Goal: Information Seeking & Learning: Obtain resource

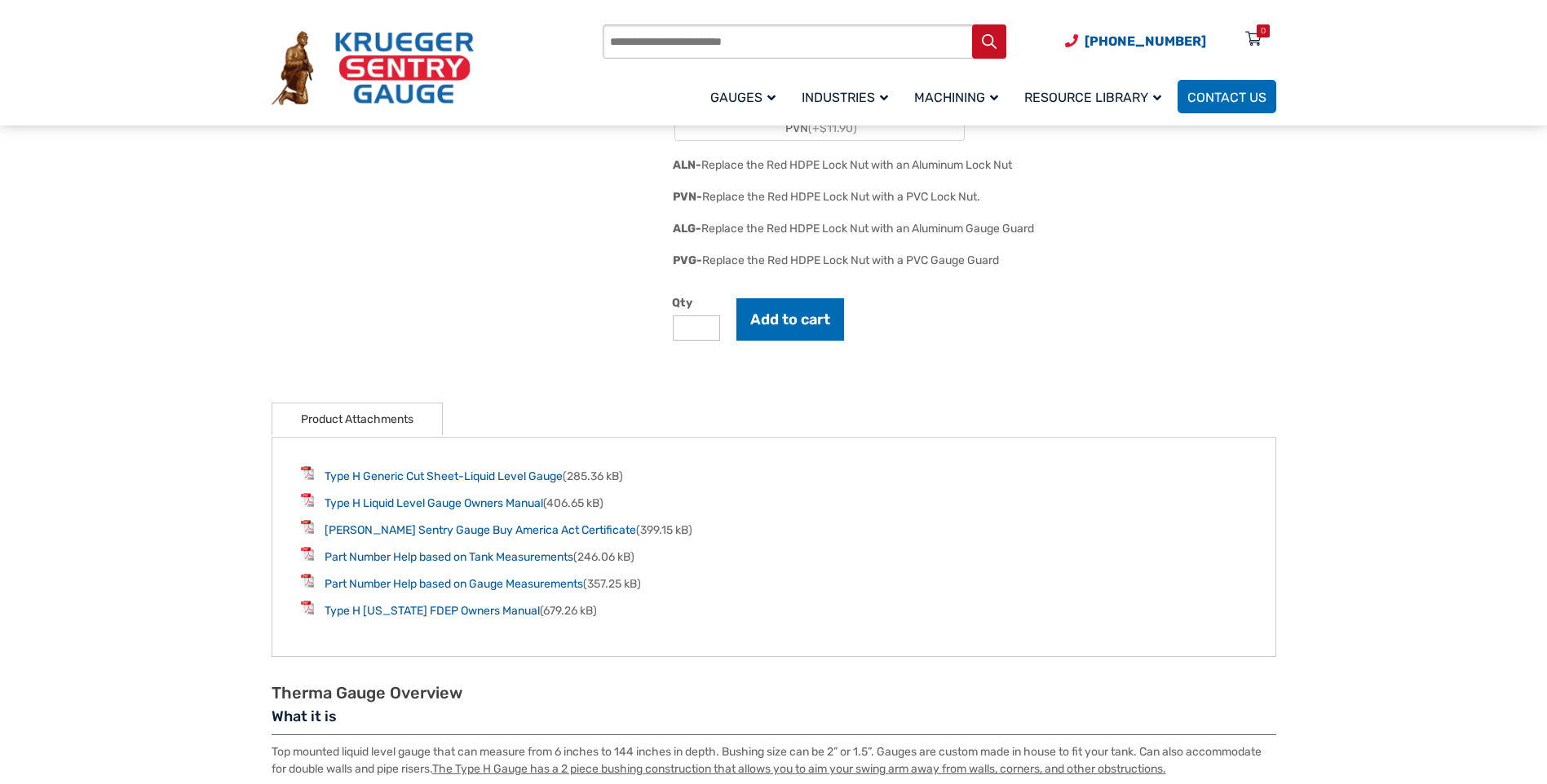
scroll to position [2120, 0]
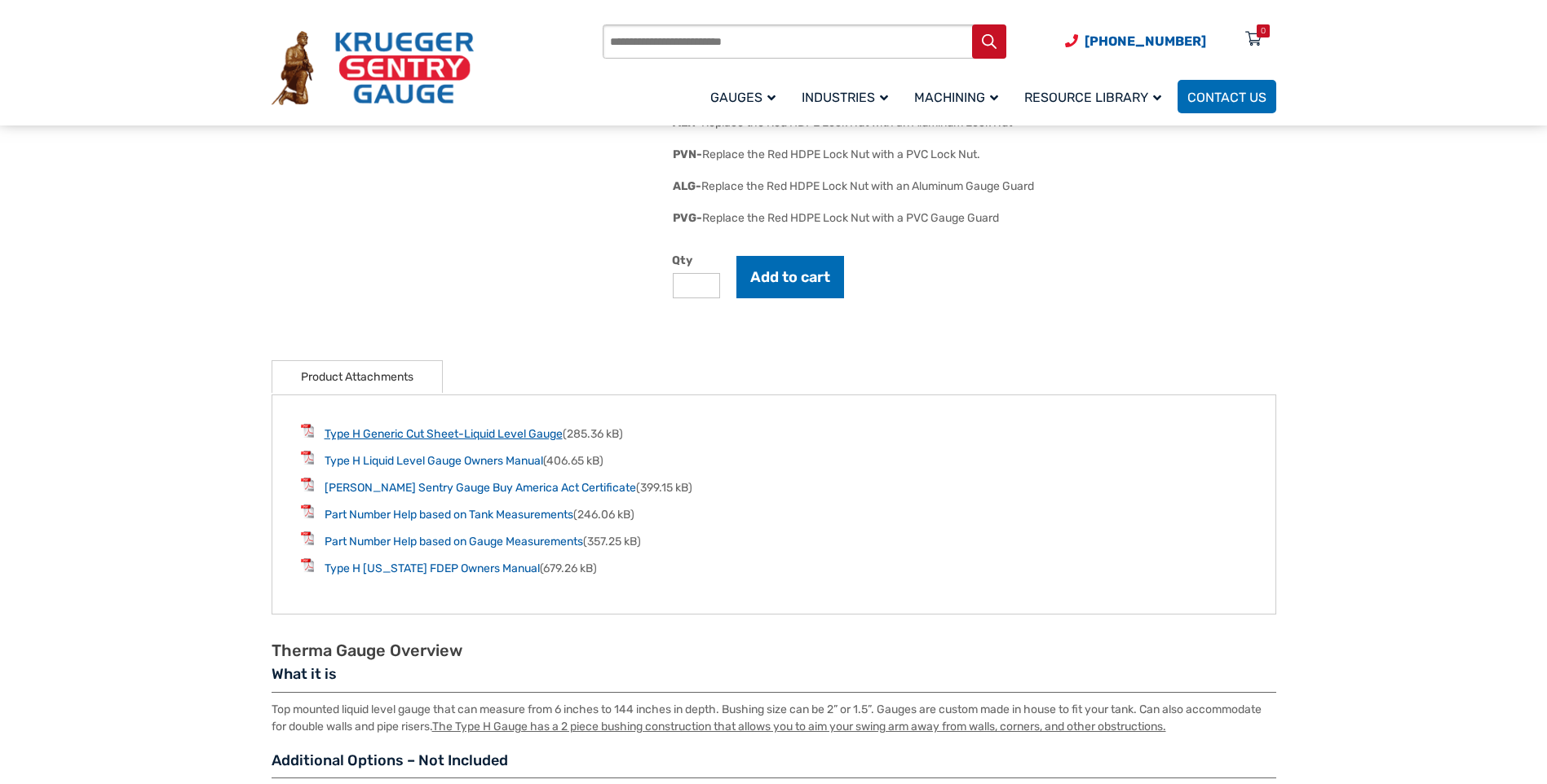
click at [454, 441] on link "Type H Generic Cut Sheet-Liquid Level Gauge" at bounding box center [444, 434] width 238 height 14
click at [468, 576] on link "Type H Florida FDEP Owners Manual" at bounding box center [433, 569] width 215 height 14
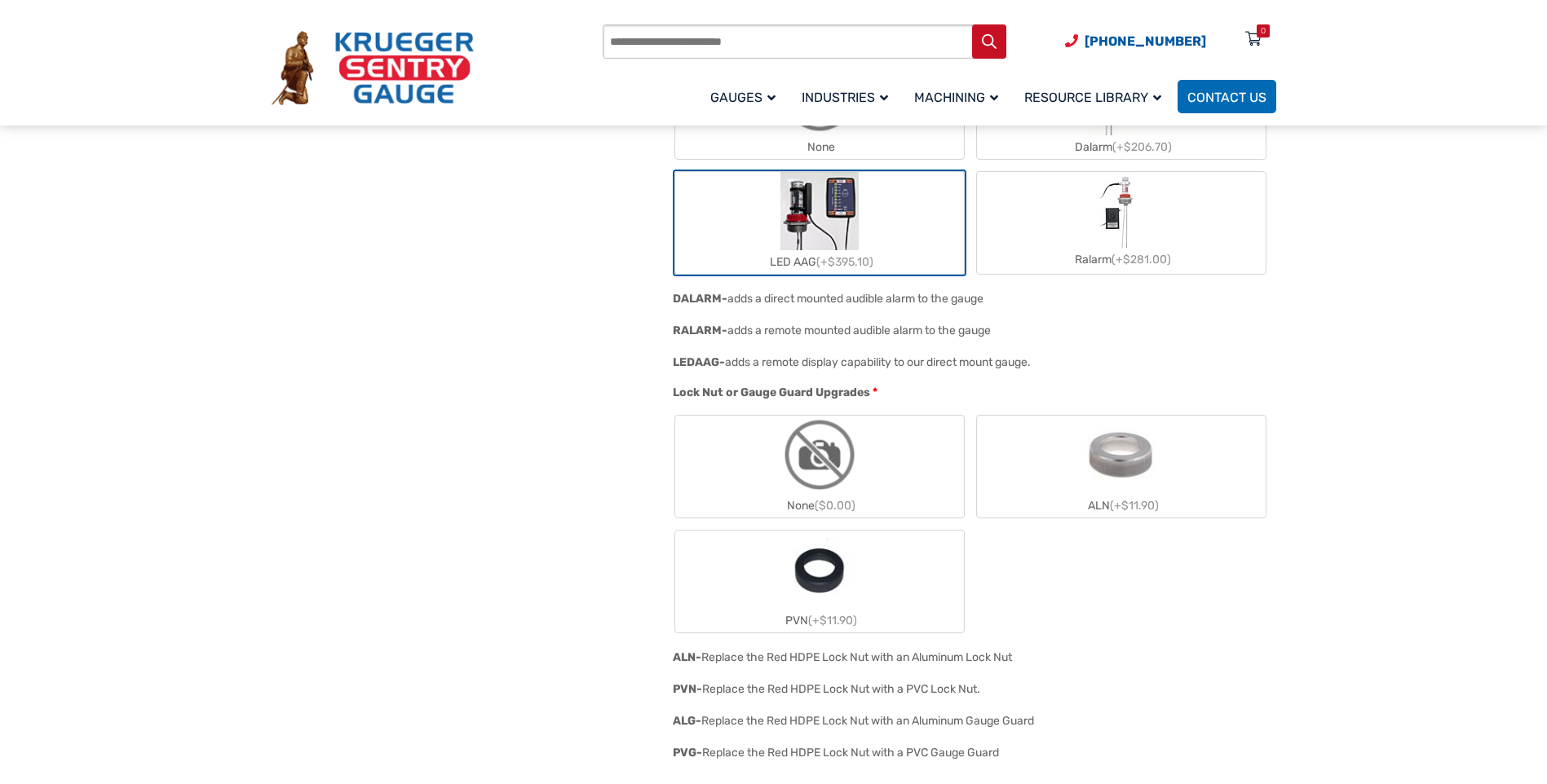
scroll to position [1386, 0]
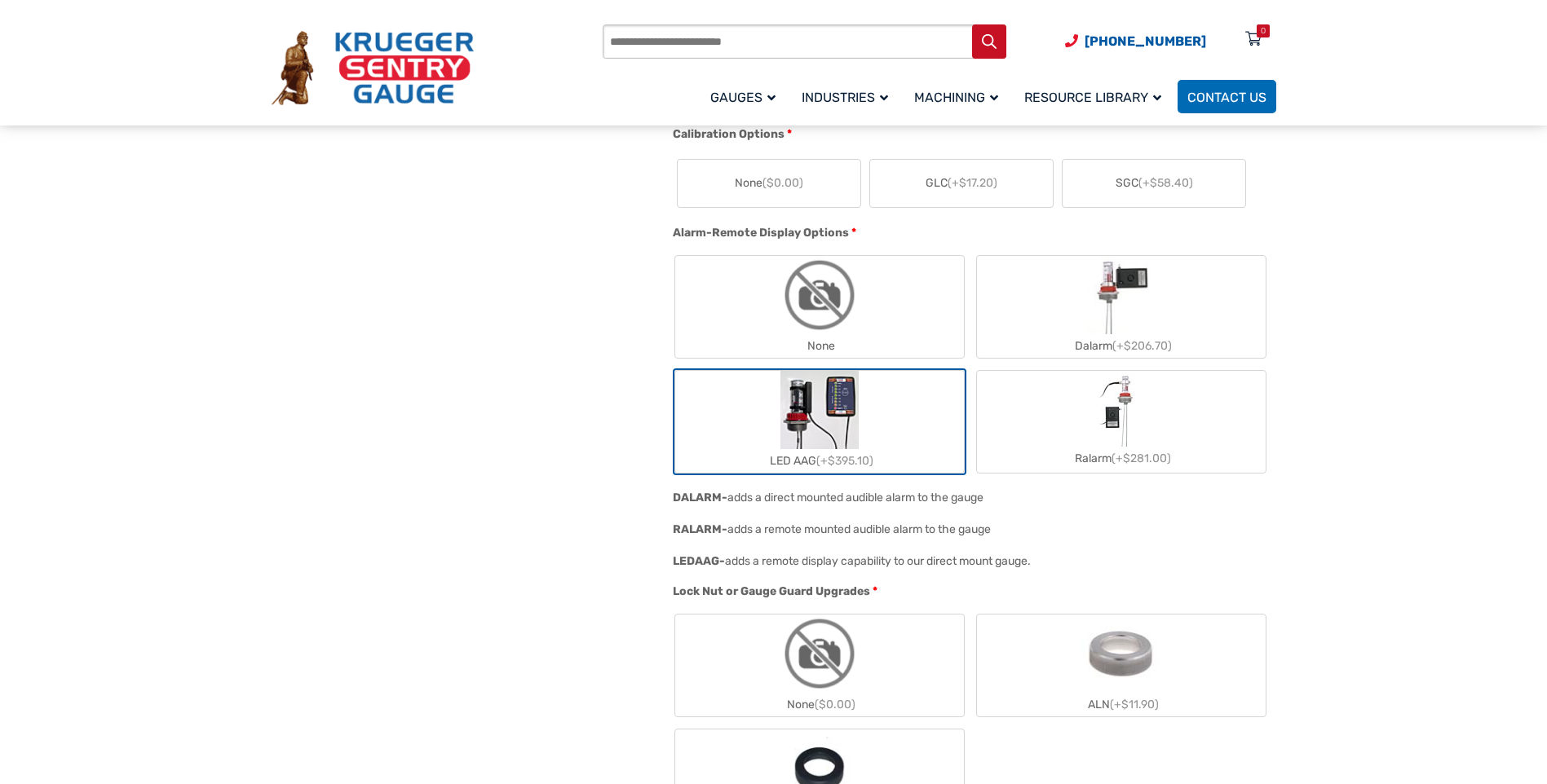
click at [698, 565] on span "LEDAAG-" at bounding box center [698, 562] width 52 height 14
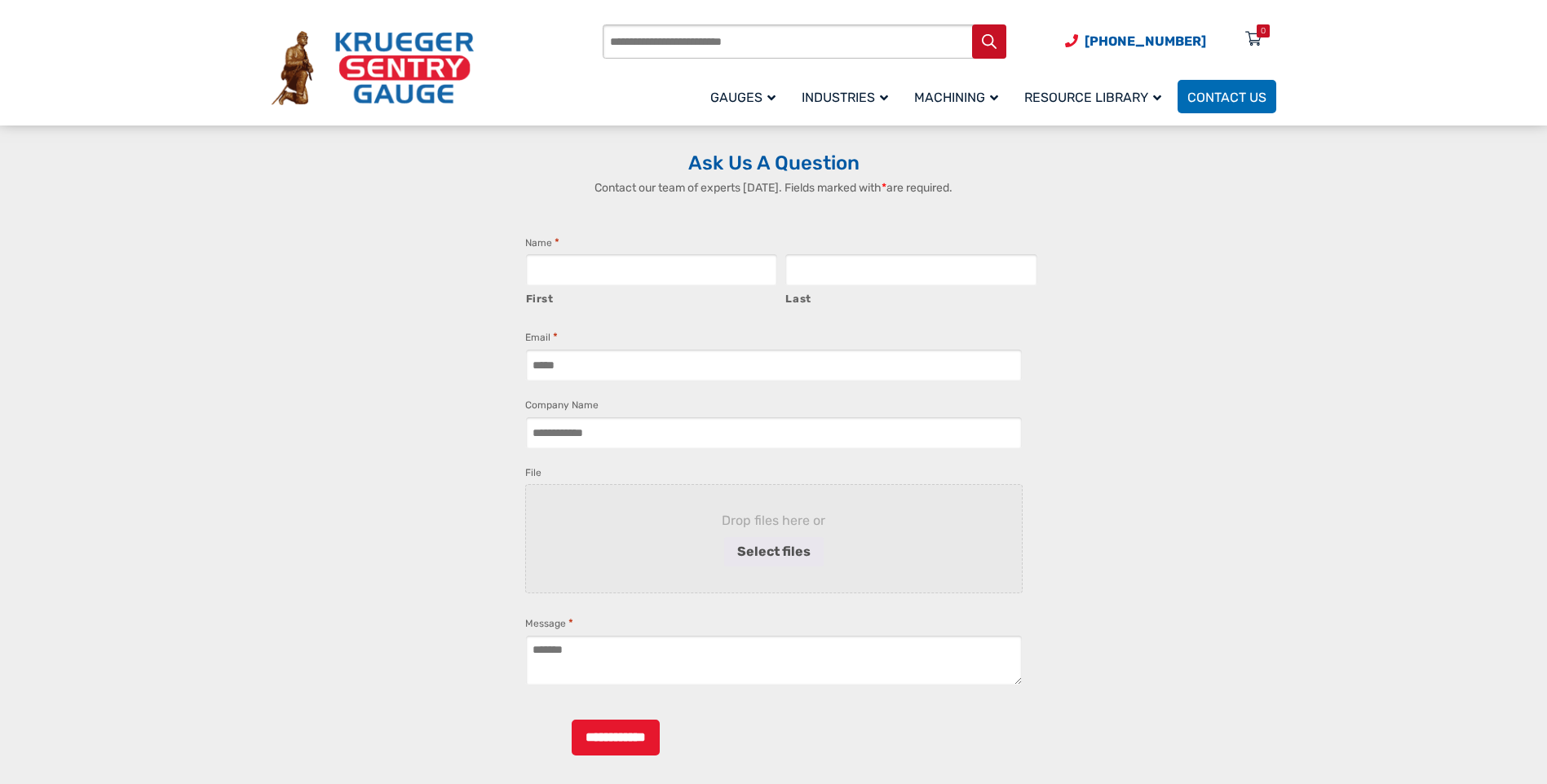
scroll to position [3833, 0]
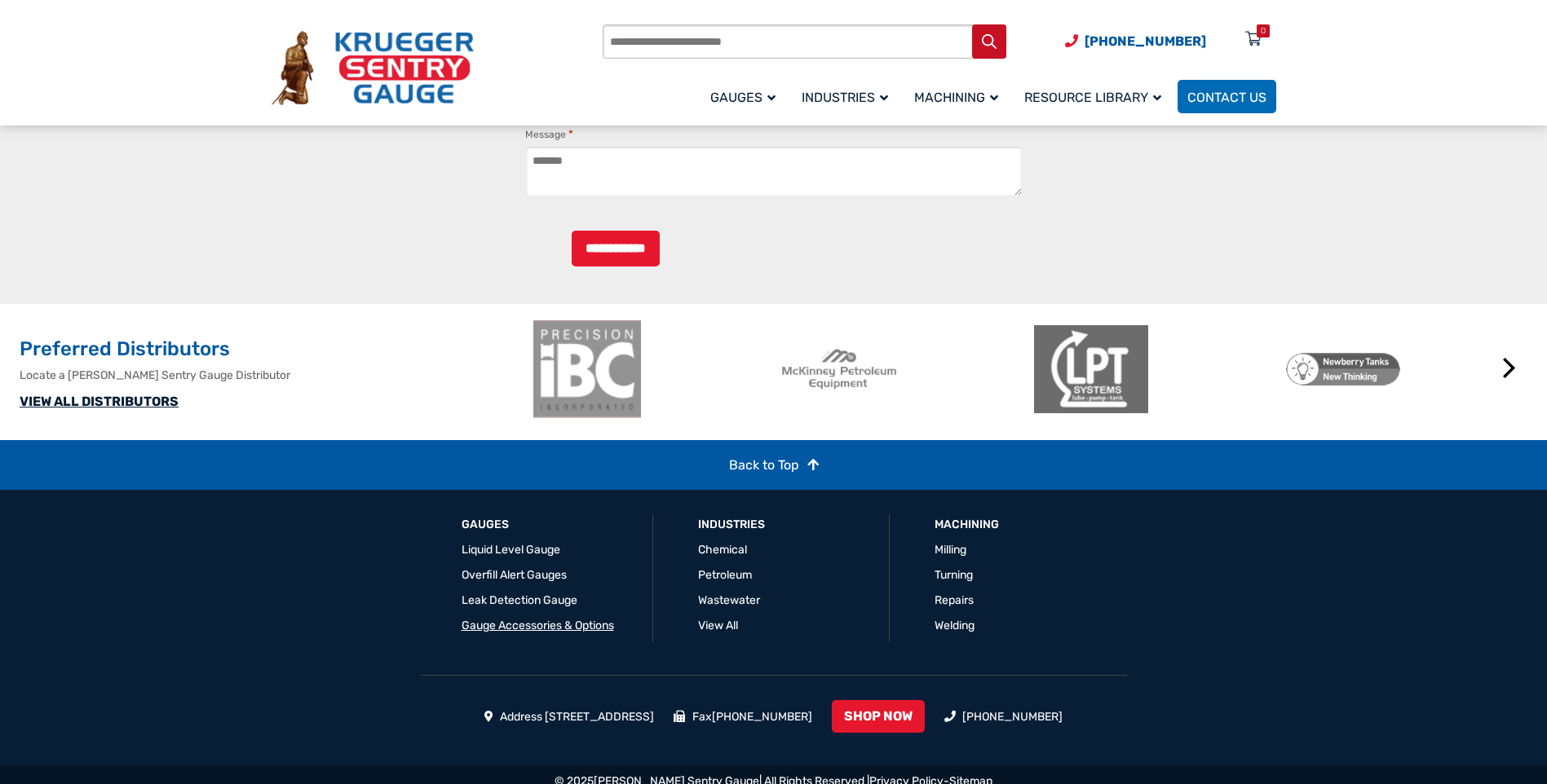
click at [562, 633] on link "Gauge Accessories & Options" at bounding box center [538, 626] width 153 height 14
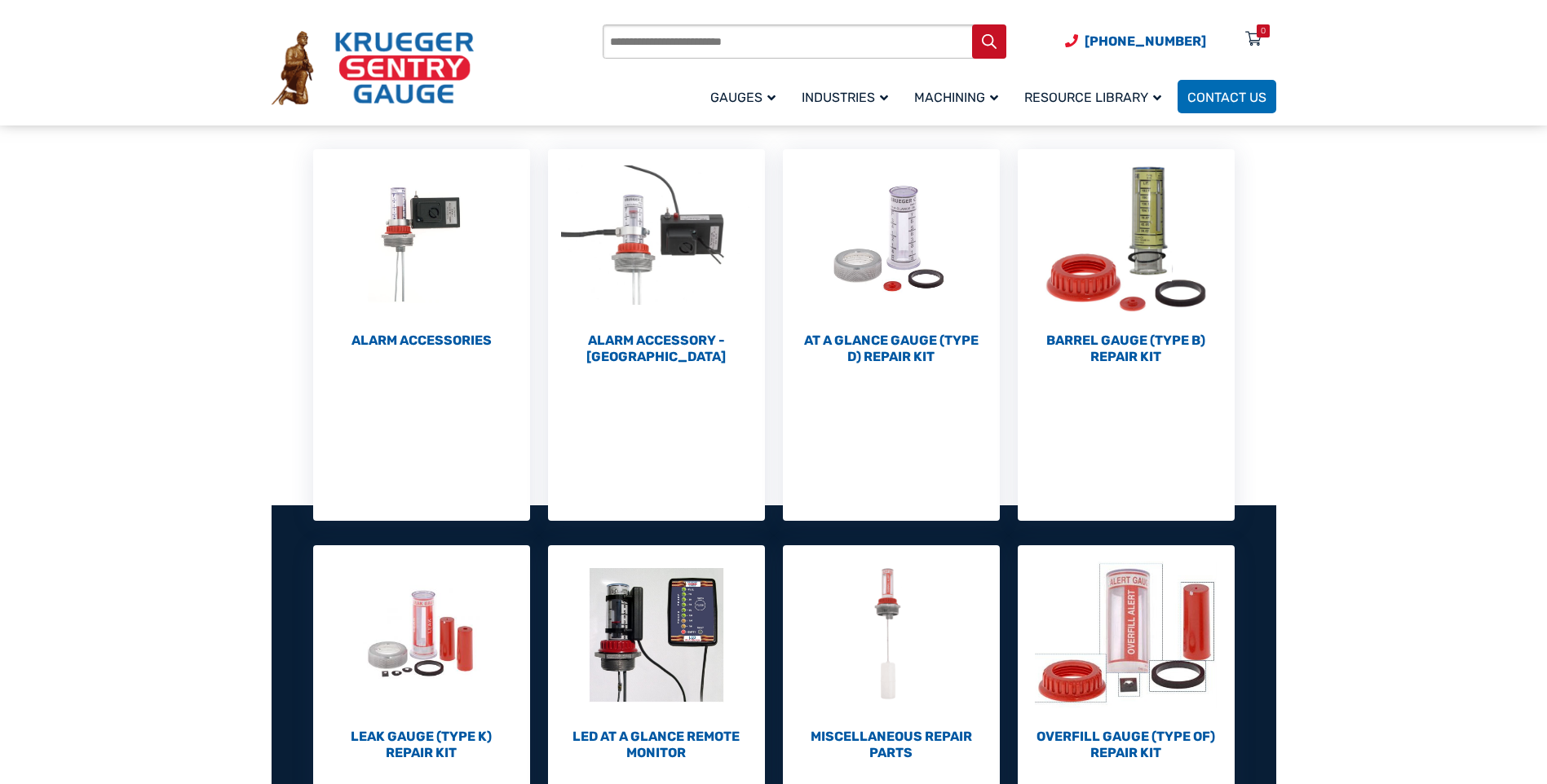
scroll to position [571, 0]
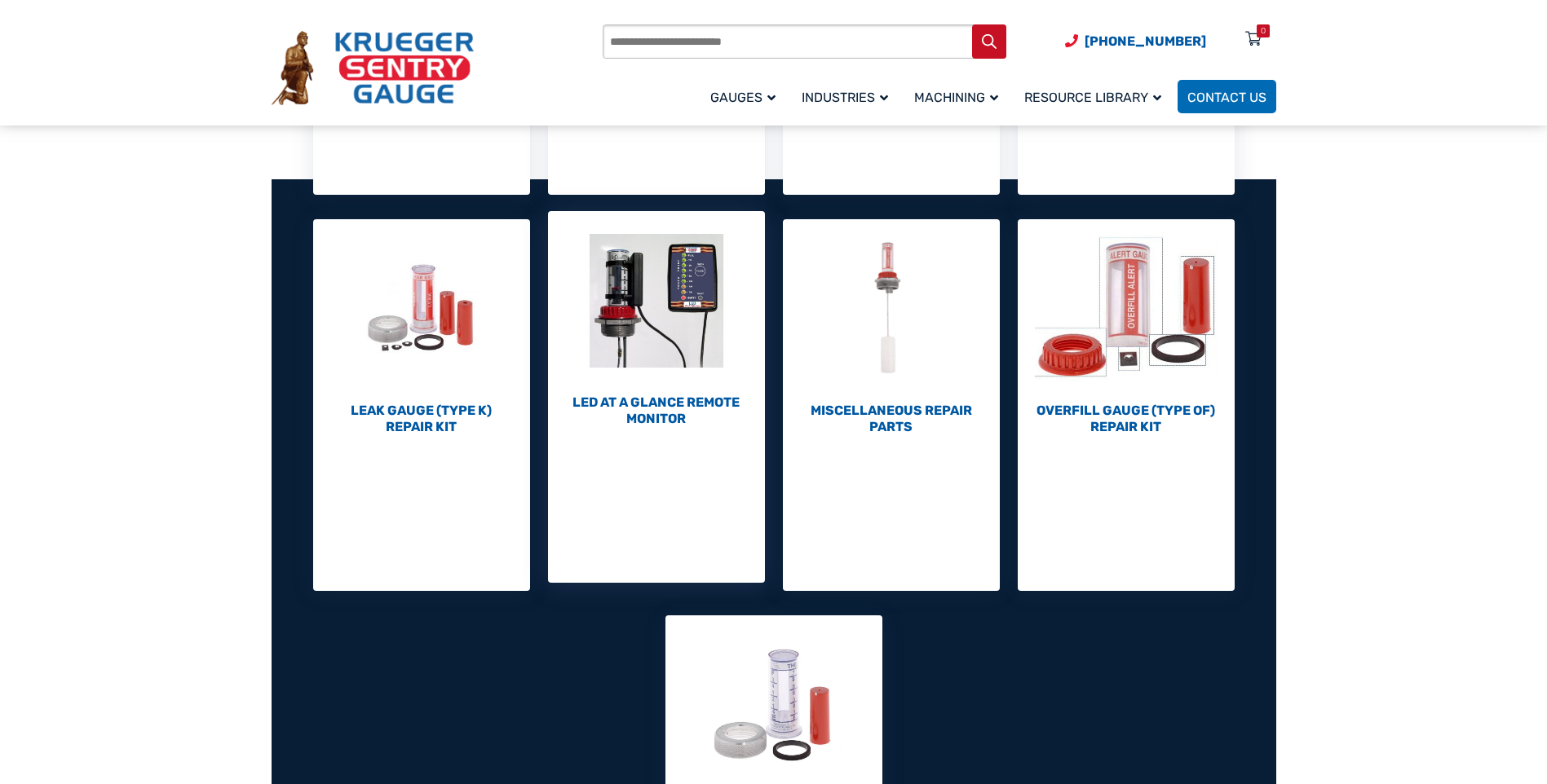
click at [660, 412] on h2 "LED At A Glance Remote Monitor (1)" at bounding box center [657, 411] width 217 height 33
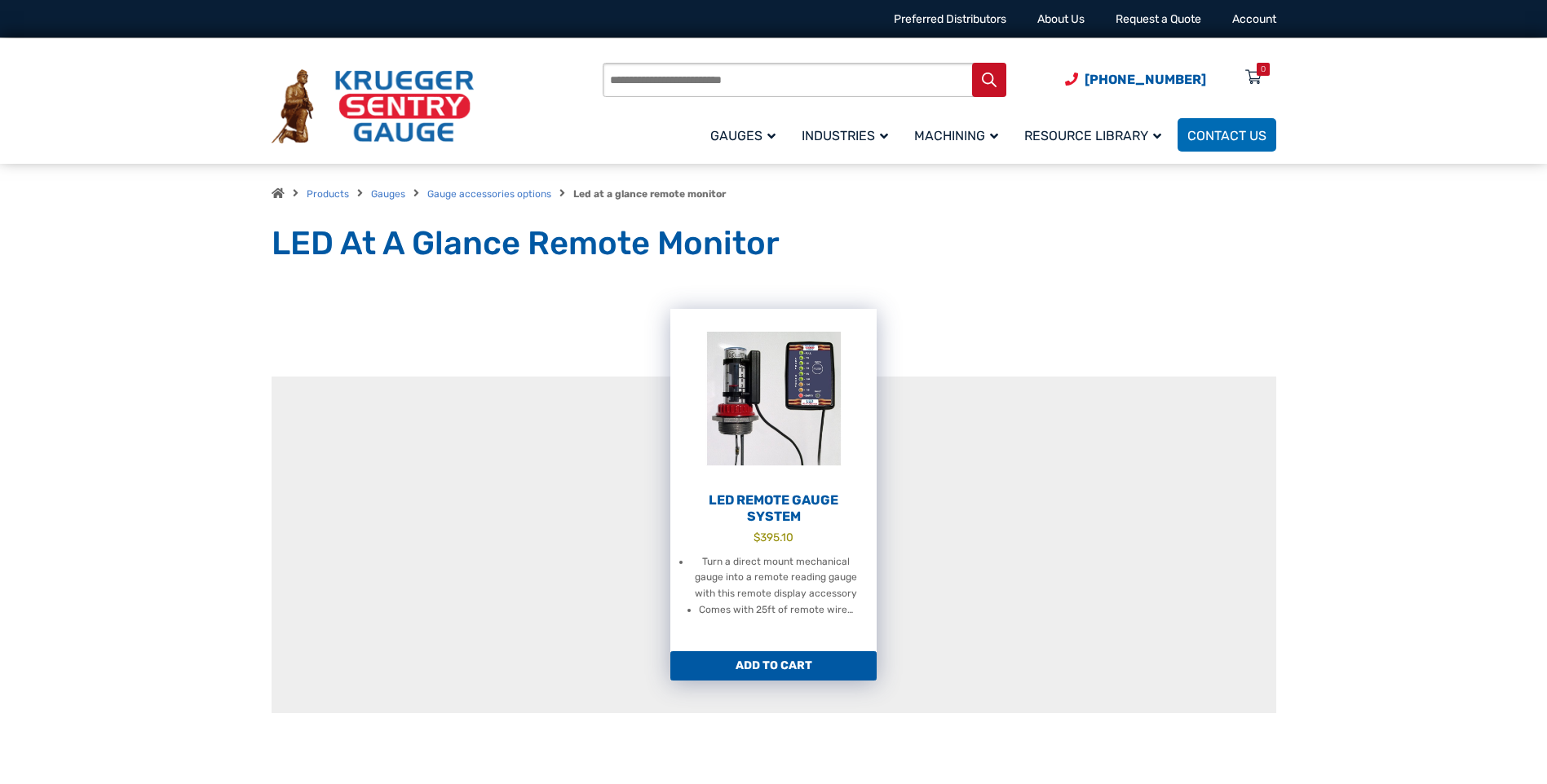
click at [769, 584] on li "Turn a direct mount mechanical gauge into a remote reading gauge with this remo…" at bounding box center [775, 578] width 170 height 49
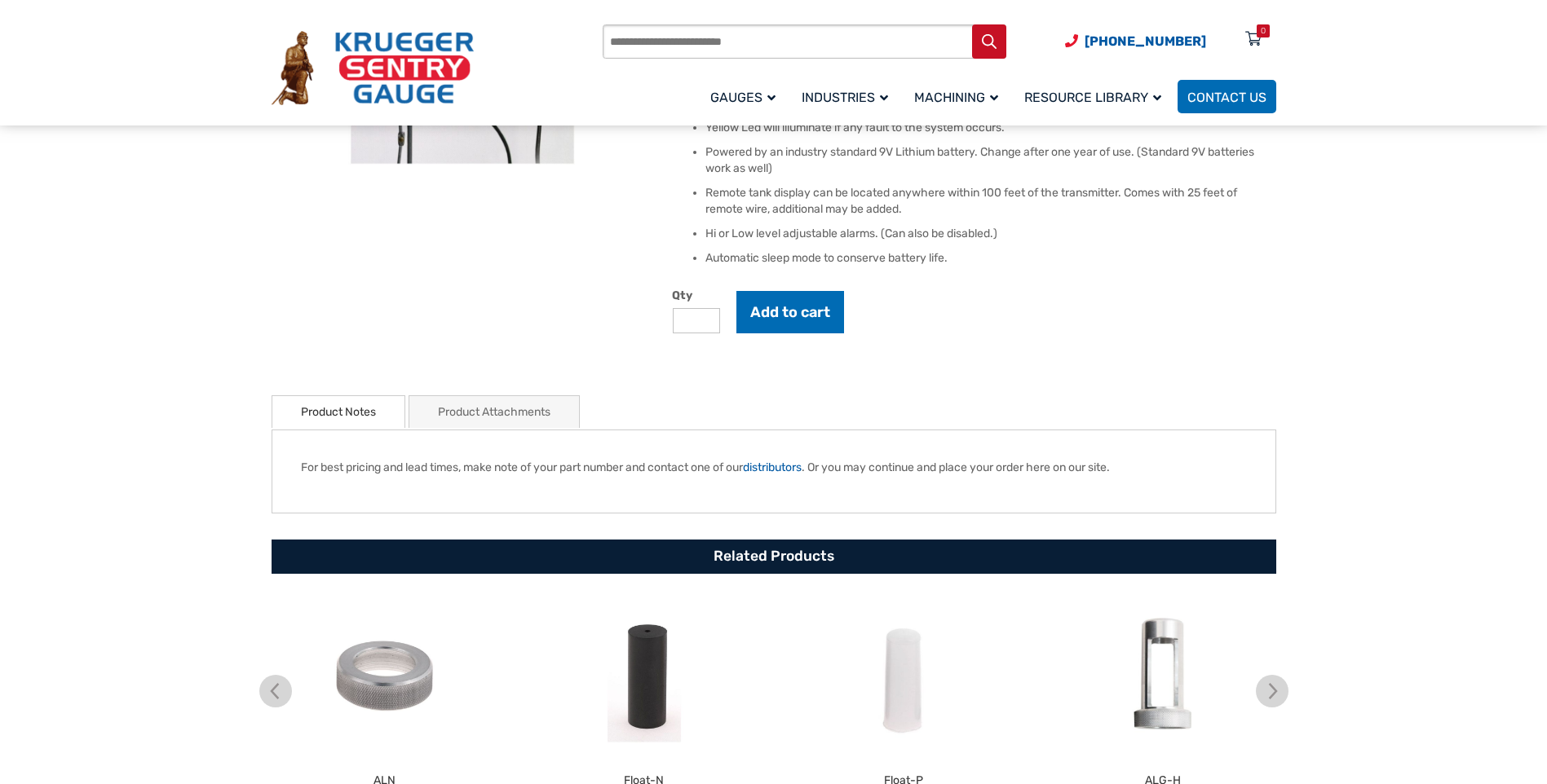
scroll to position [163, 0]
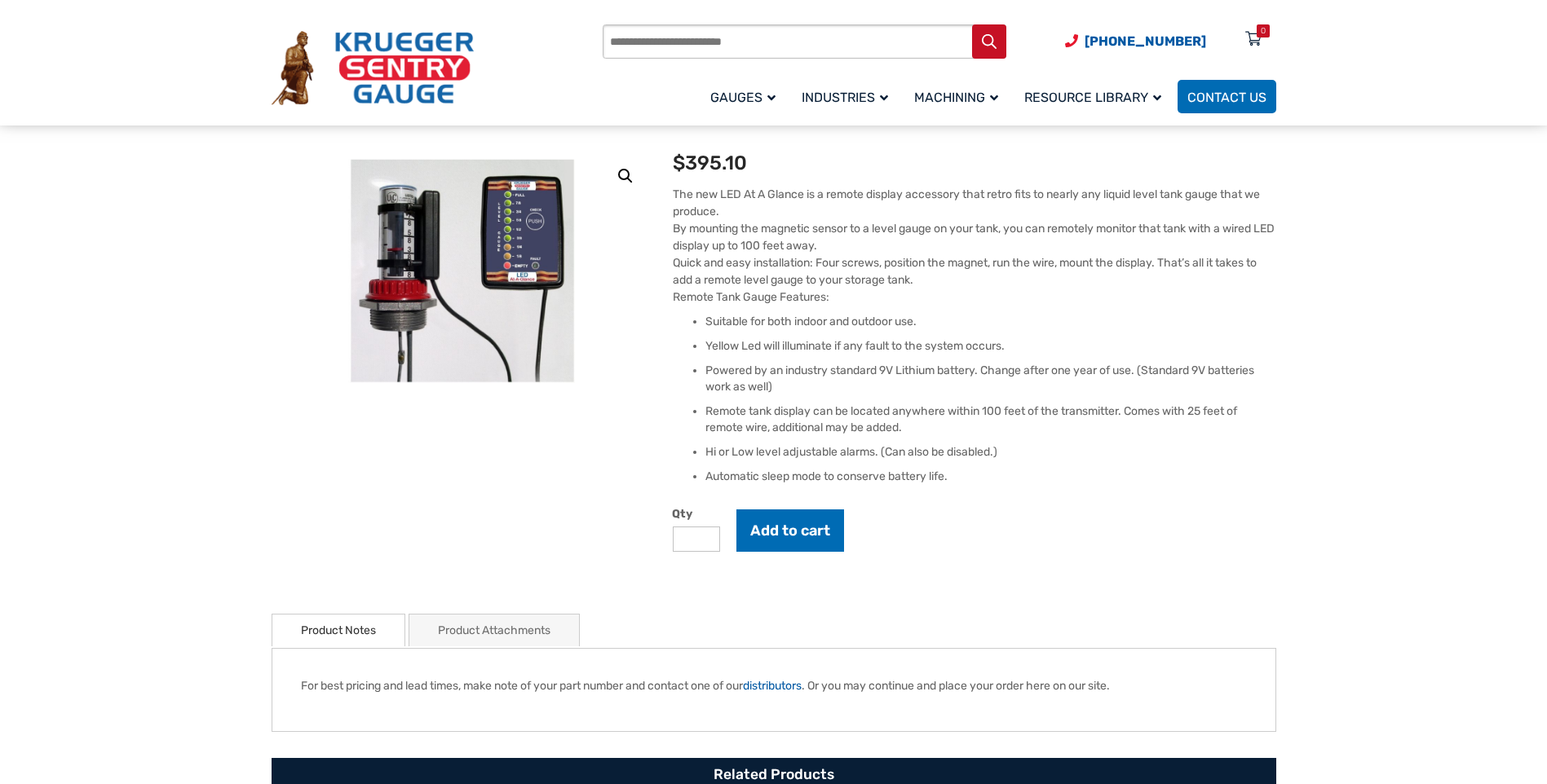
click at [492, 629] on link "Product Attachments" at bounding box center [494, 630] width 112 height 32
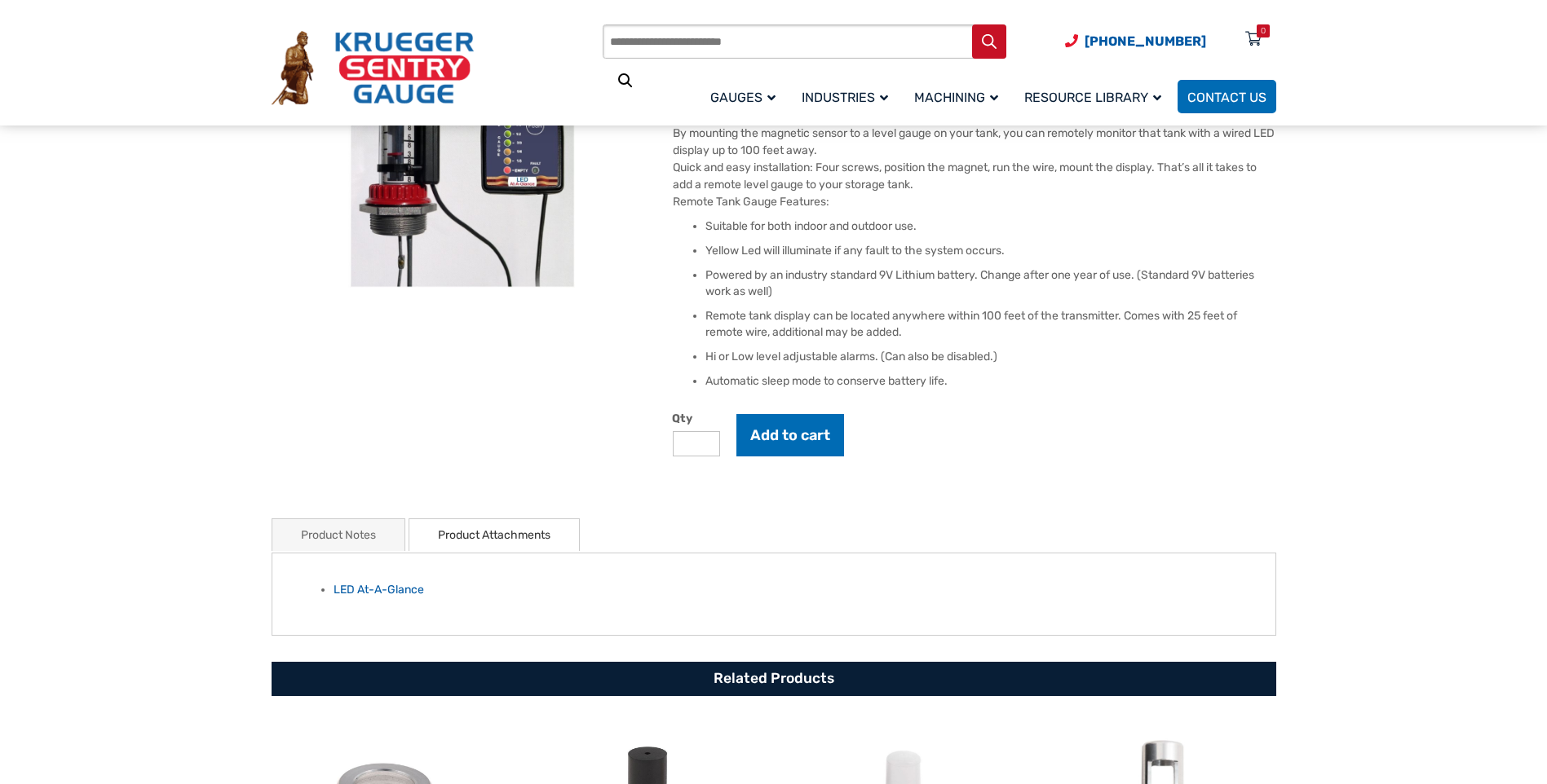
scroll to position [408, 0]
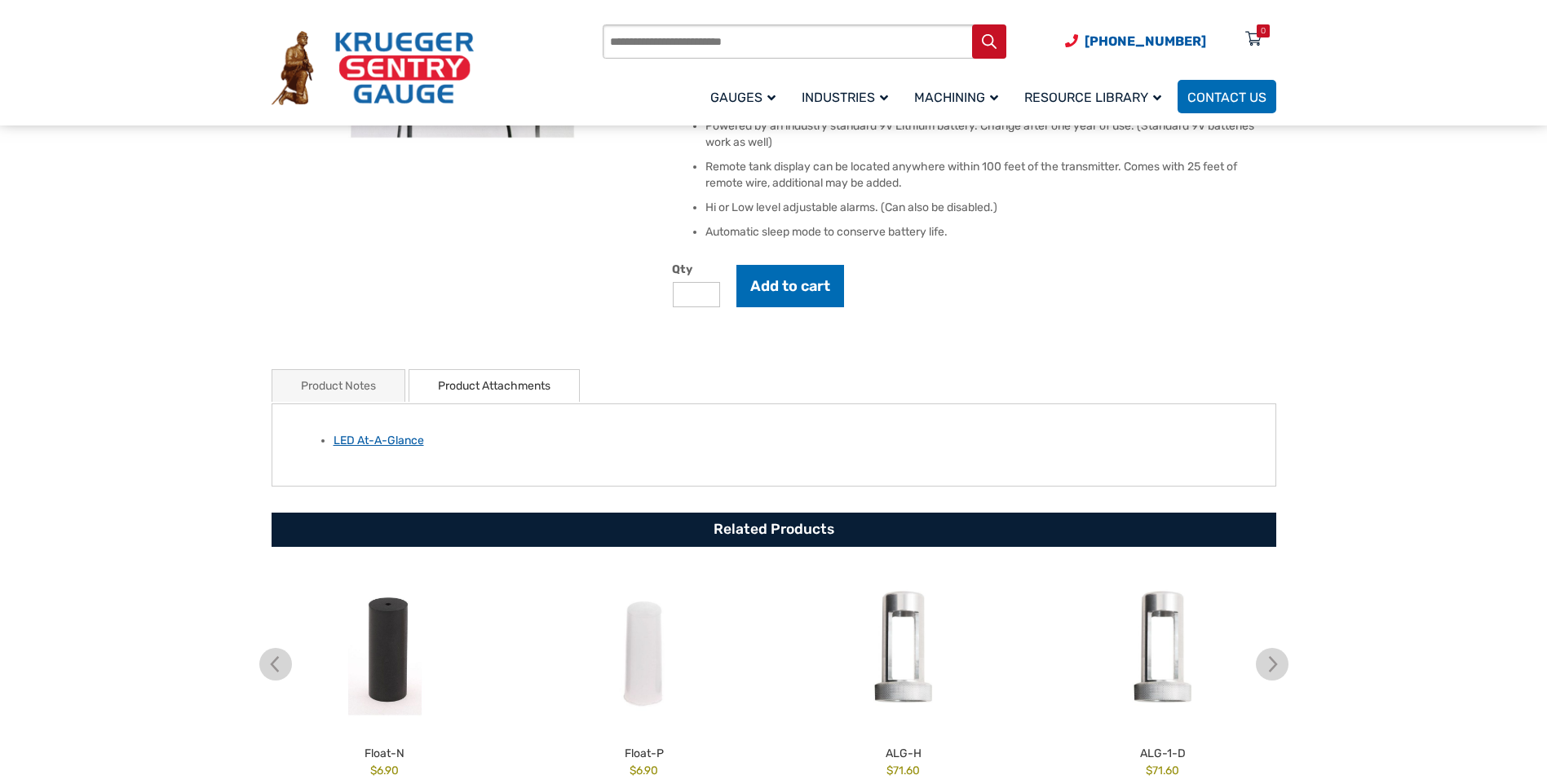
click at [354, 441] on link "LED At-A-Glance" at bounding box center [379, 441] width 91 height 14
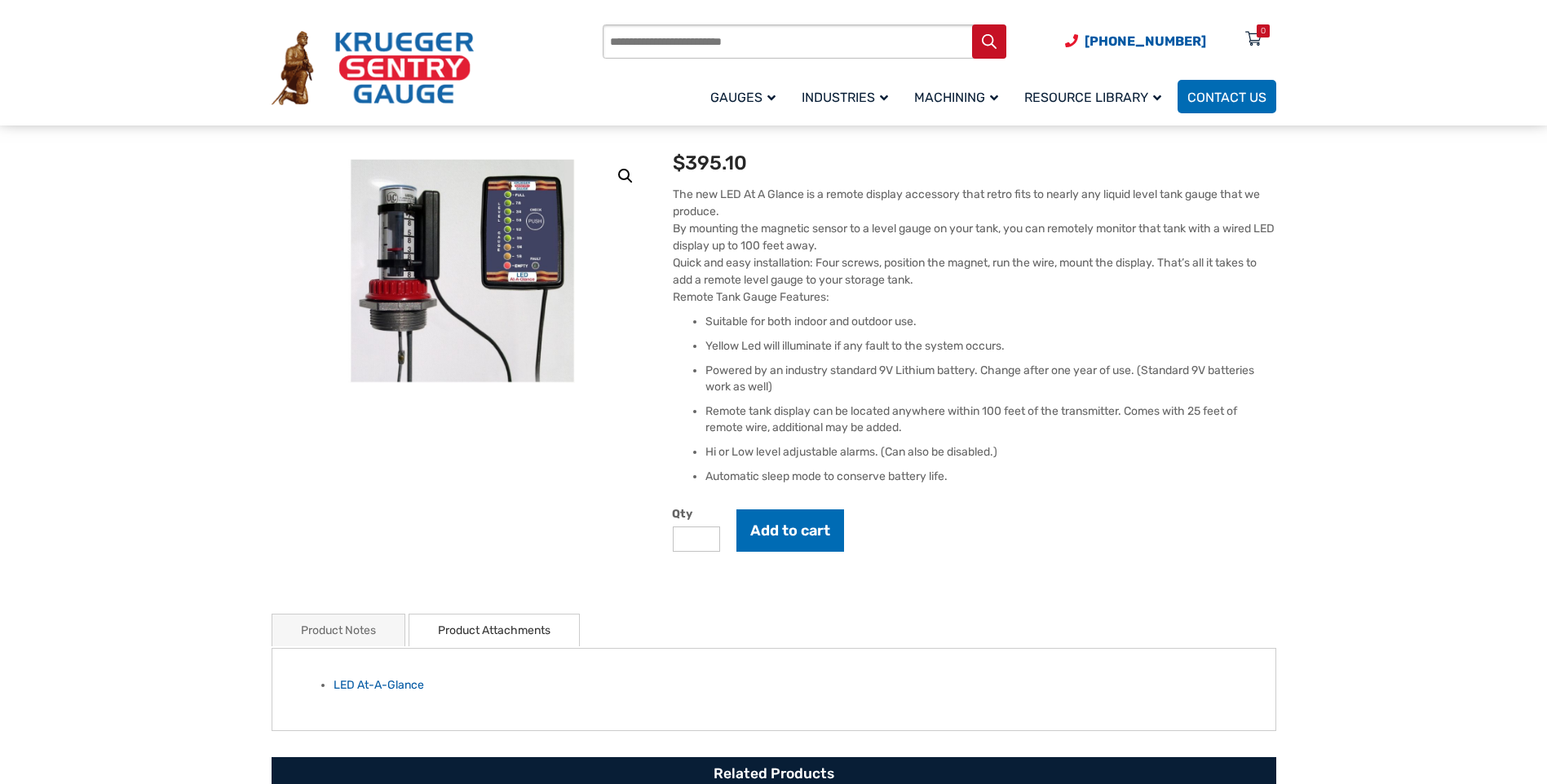
scroll to position [0, 0]
